Goal: Information Seeking & Learning: Learn about a topic

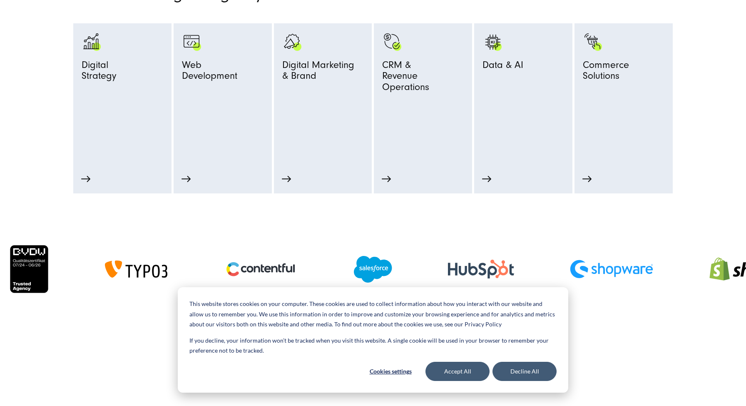
scroll to position [581, 0]
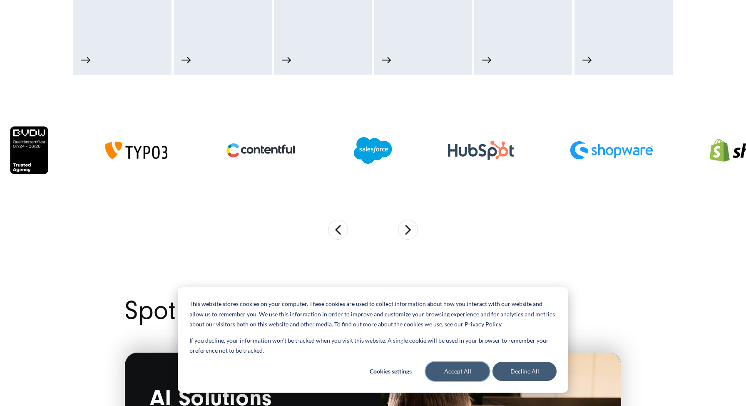
click at [472, 370] on button "Accept All" at bounding box center [458, 371] width 64 height 19
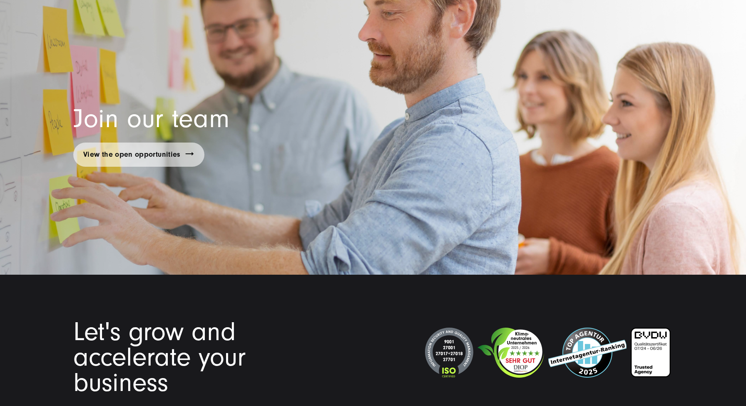
scroll to position [6385, 0]
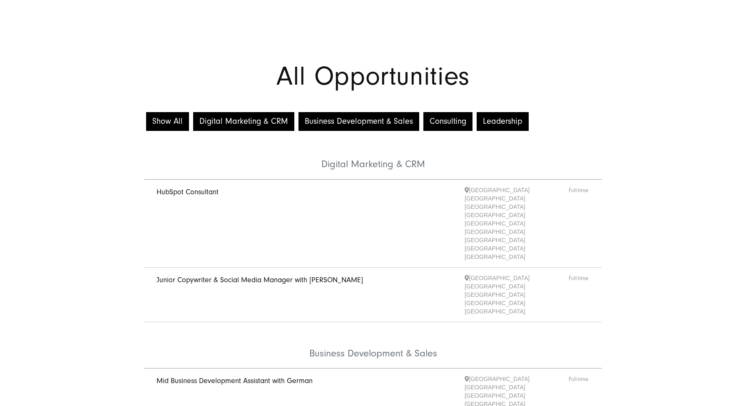
scroll to position [16, 0]
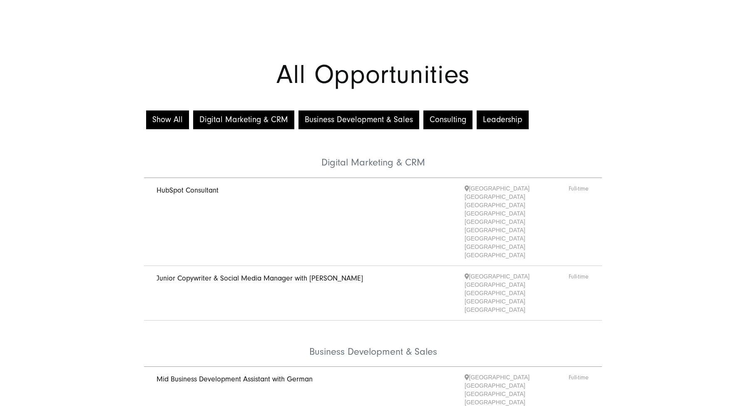
click at [352, 121] on button "Business Development & Sales" at bounding box center [359, 119] width 121 height 19
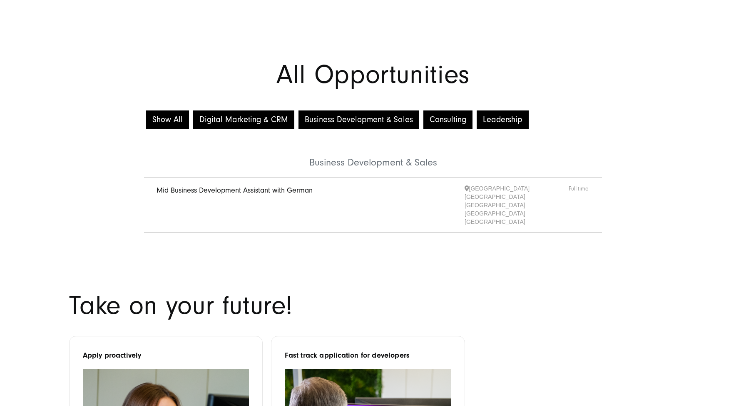
click at [283, 191] on link "Mid Business Development Assistant with German" at bounding box center [235, 190] width 156 height 9
